Goal: Check status: Check status

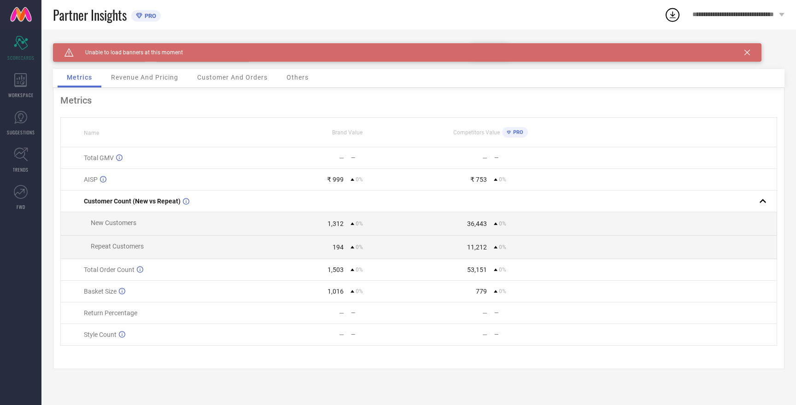
click at [746, 52] on icon at bounding box center [748, 53] width 6 height 6
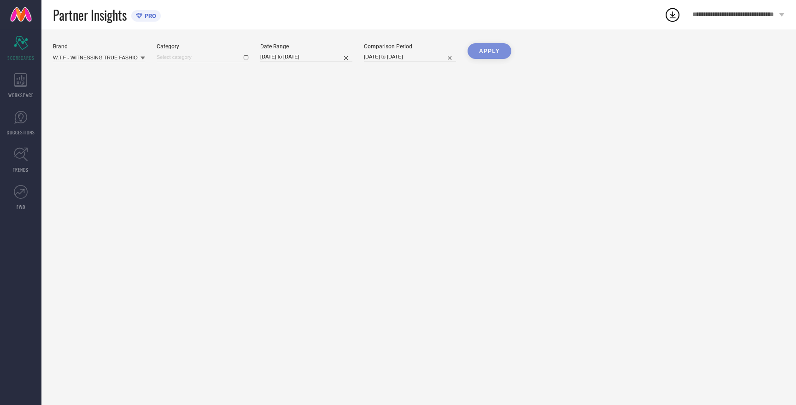
type input "All"
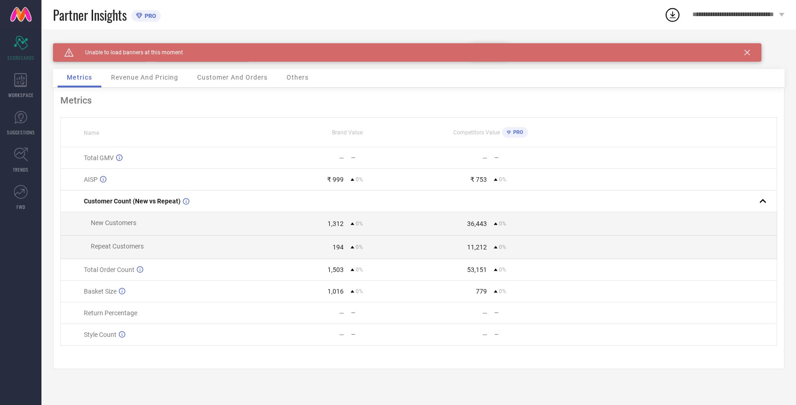
click at [751, 54] on div "Caution Created with Sketch. Unable to load banners at this moment" at bounding box center [407, 52] width 709 height 18
click at [746, 55] on div "Caution Created with Sketch. Unable to load banners at this moment" at bounding box center [407, 52] width 709 height 18
click at [748, 53] on icon at bounding box center [748, 53] width 6 height 6
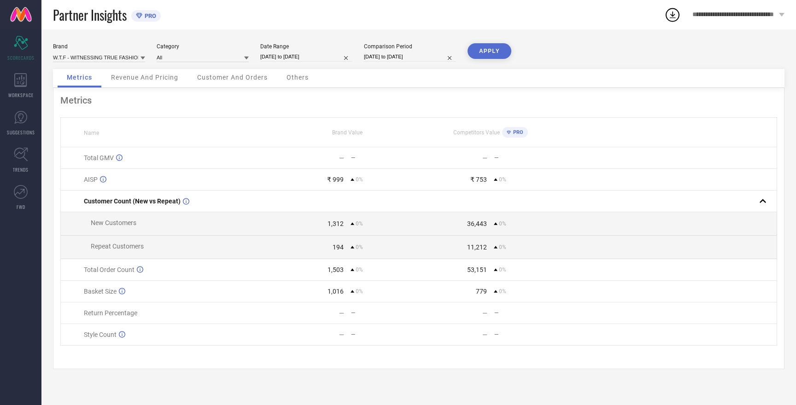
select select "8"
select select "2025"
select select "9"
select select "2025"
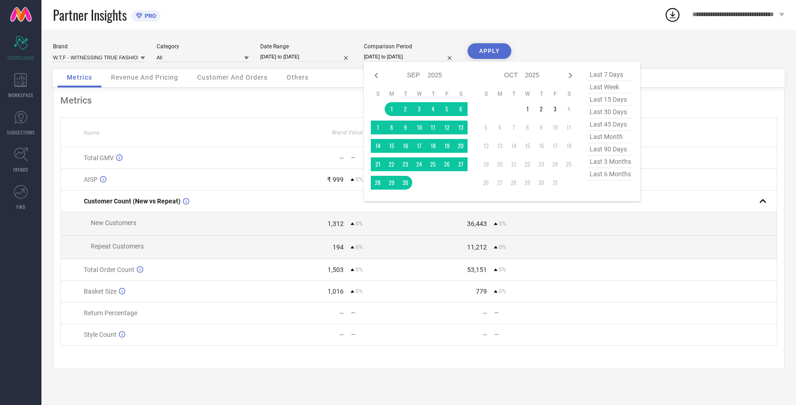
click at [398, 56] on input "[DATE] to [DATE]" at bounding box center [410, 57] width 92 height 10
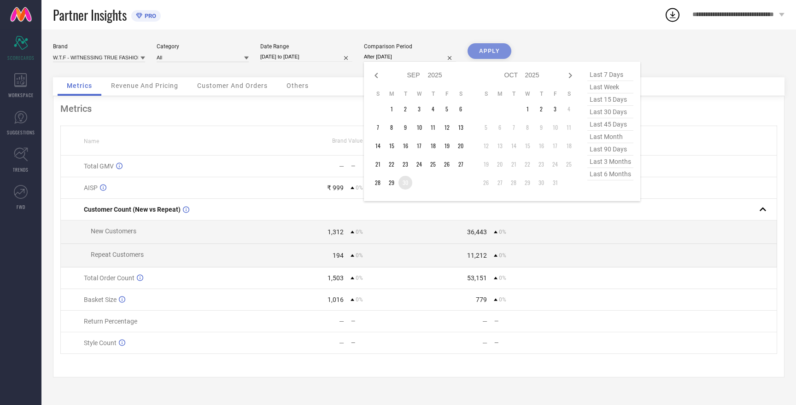
click at [408, 184] on td "30" at bounding box center [406, 183] width 14 height 14
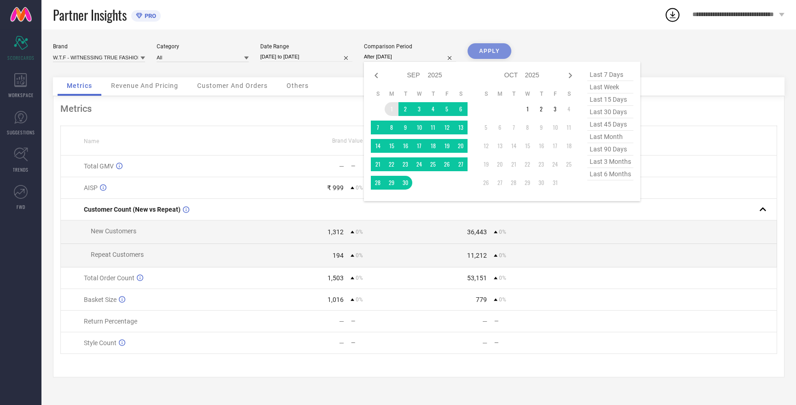
type input "[DATE] to [DATE]"
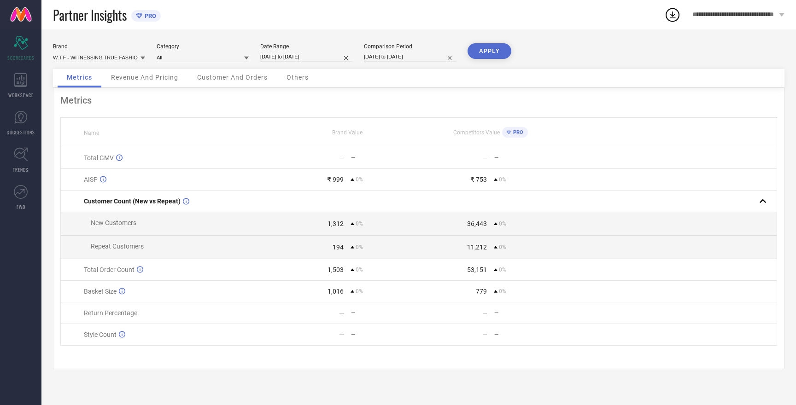
click at [392, 108] on div "Metrics Name Brand Value Competitors Value PRO Total GMV — — — — AISP ₹ 999 0% …" at bounding box center [419, 229] width 732 height 282
click at [302, 55] on input "[DATE] to [DATE]" at bounding box center [306, 57] width 92 height 10
select select "8"
select select "2025"
select select "9"
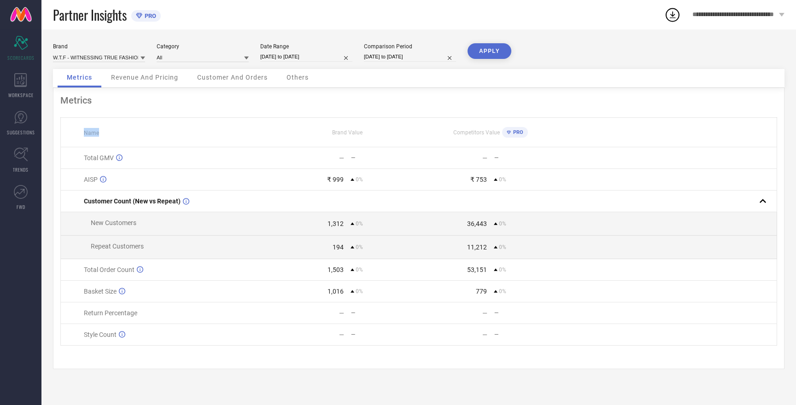
select select "2025"
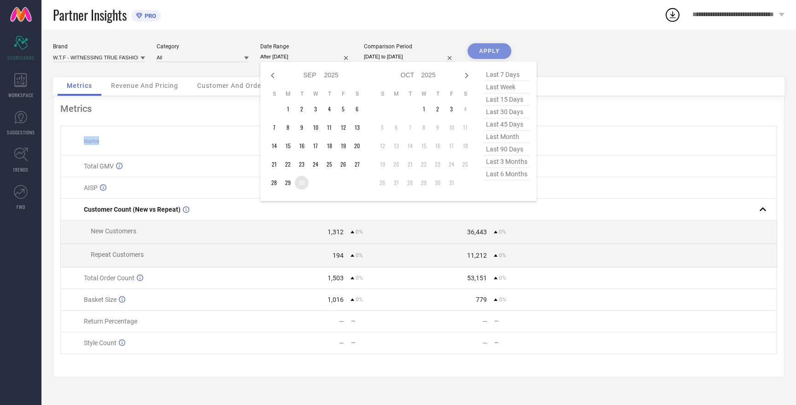
click at [301, 180] on td "30" at bounding box center [302, 183] width 14 height 14
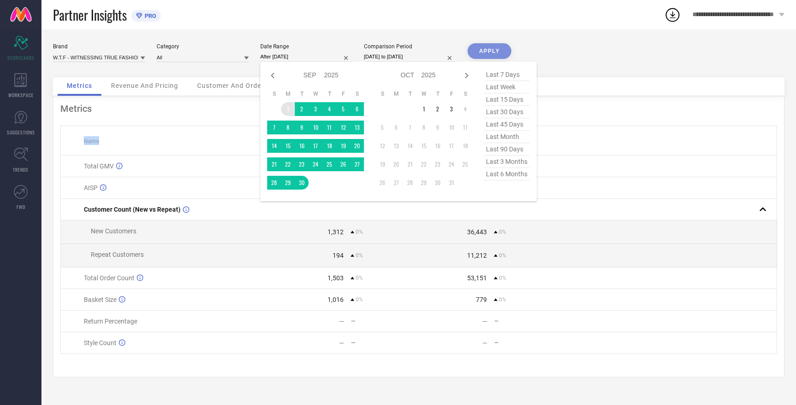
type input "[DATE] to [DATE]"
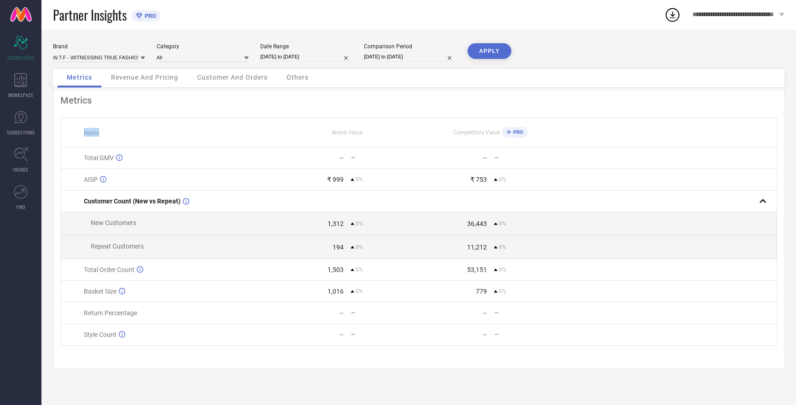
click at [483, 52] on button "APPLY" at bounding box center [490, 51] width 44 height 16
click at [482, 52] on button "APPLY" at bounding box center [490, 51] width 44 height 16
click at [153, 77] on span "Revenue And Pricing" at bounding box center [144, 77] width 67 height 7
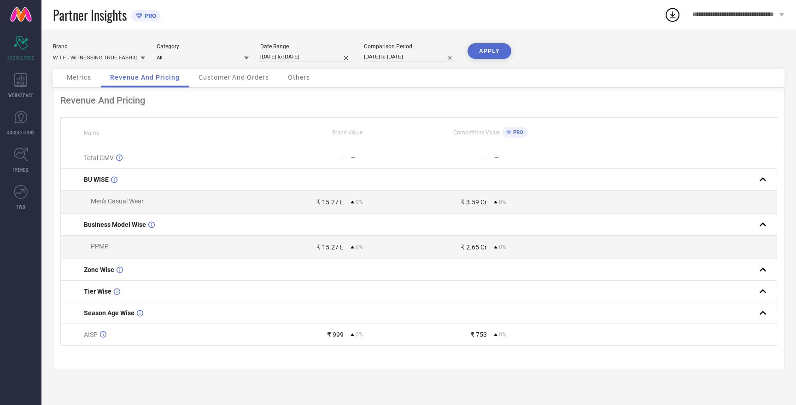
click at [216, 82] on div "Customer And Orders" at bounding box center [233, 78] width 89 height 18
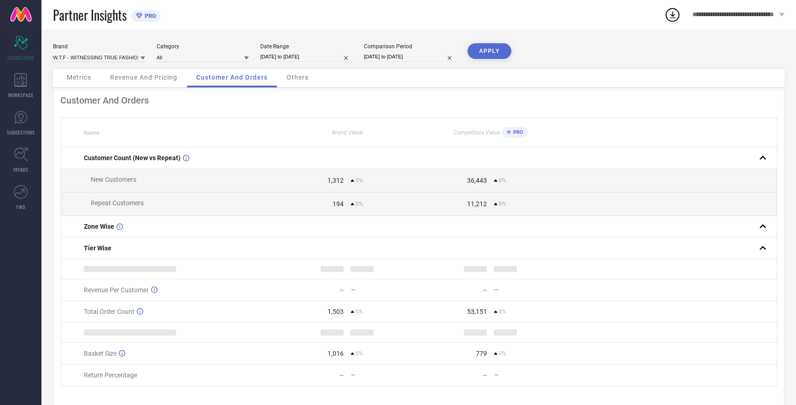
click at [149, 72] on div "Revenue And Pricing" at bounding box center [144, 78] width 86 height 18
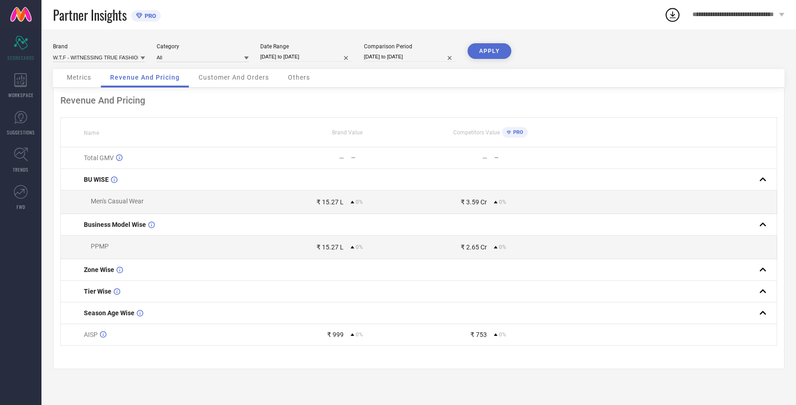
click at [217, 77] on span "Customer And Orders" at bounding box center [234, 77] width 71 height 7
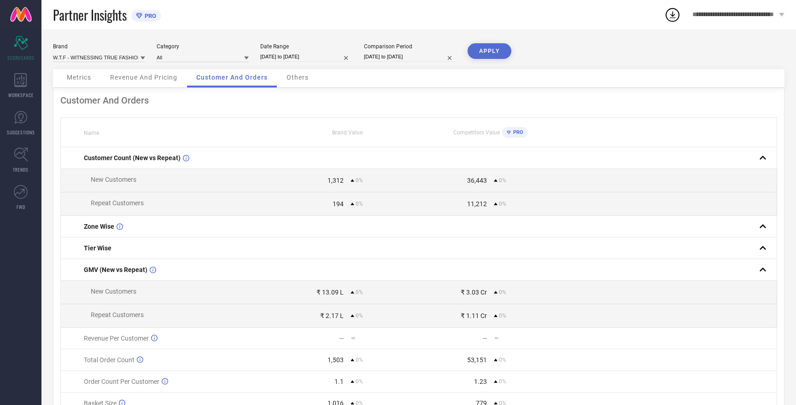
click at [295, 77] on span "Others" at bounding box center [298, 77] width 22 height 7
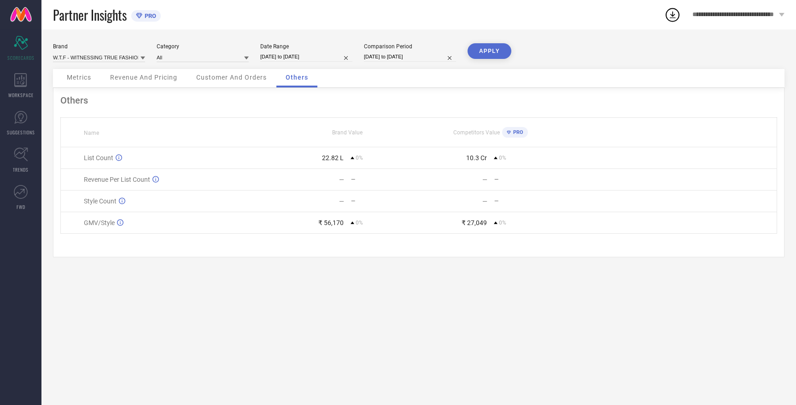
click at [77, 80] on span "Metrics" at bounding box center [79, 77] width 24 height 7
